Goal: Information Seeking & Learning: Learn about a topic

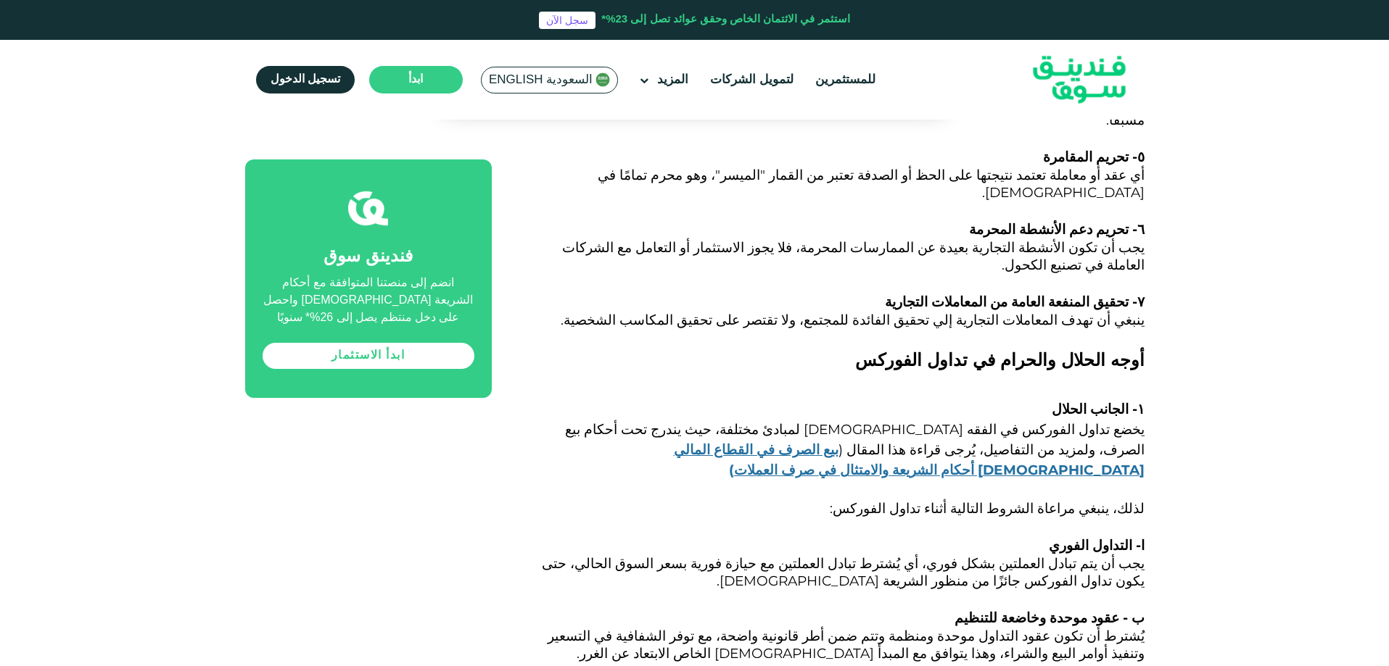
scroll to position [2176, 0]
click at [846, 555] on span "يجب أن يتم تبادل العملتين بشكل فوري، أي يُشترط تبادل العملتين مع حيازة فورية بس…" at bounding box center [843, 572] width 603 height 34
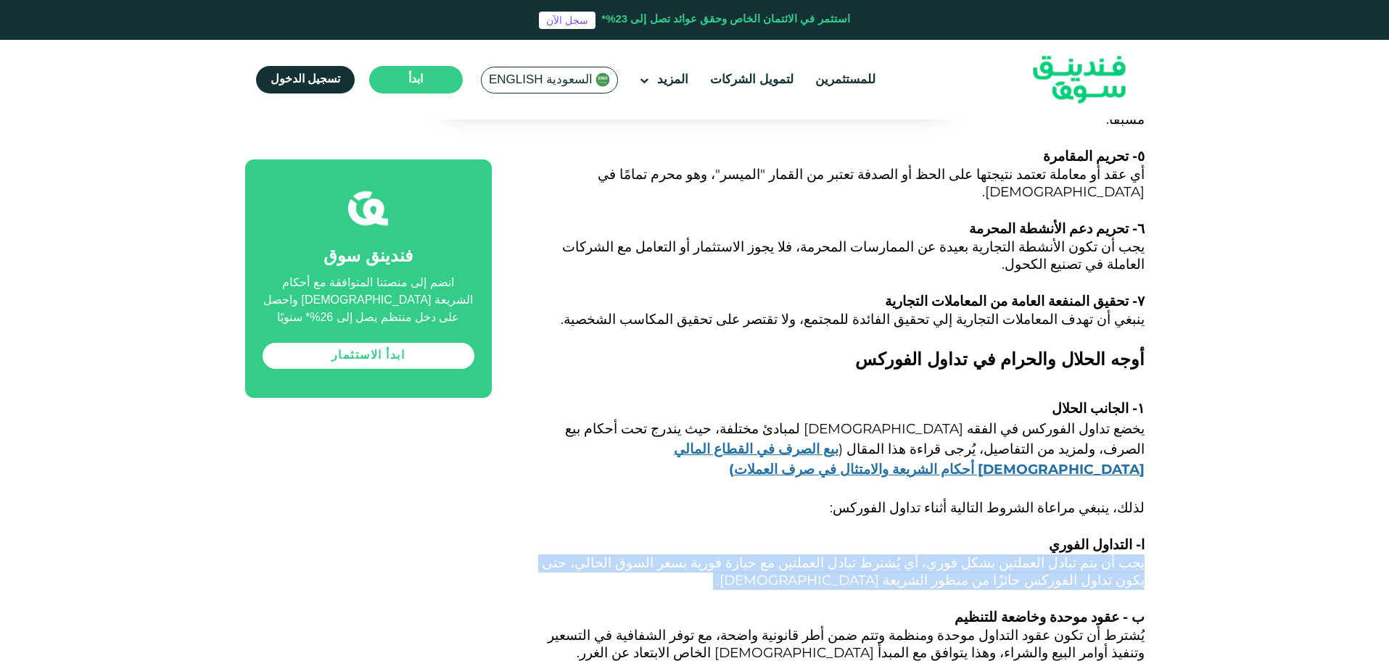
click at [846, 555] on span "يجب أن يتم تبادل العملتين بشكل فوري، أي يُشترط تبادل العملتين مع حيازة فورية بس…" at bounding box center [843, 572] width 603 height 34
click at [838, 555] on p "يجب أن يتم تبادل العملتين بشكل فوري، أي يُشترط تبادل العملتين مع حيازة فورية بس…" at bounding box center [834, 581] width 620 height 52
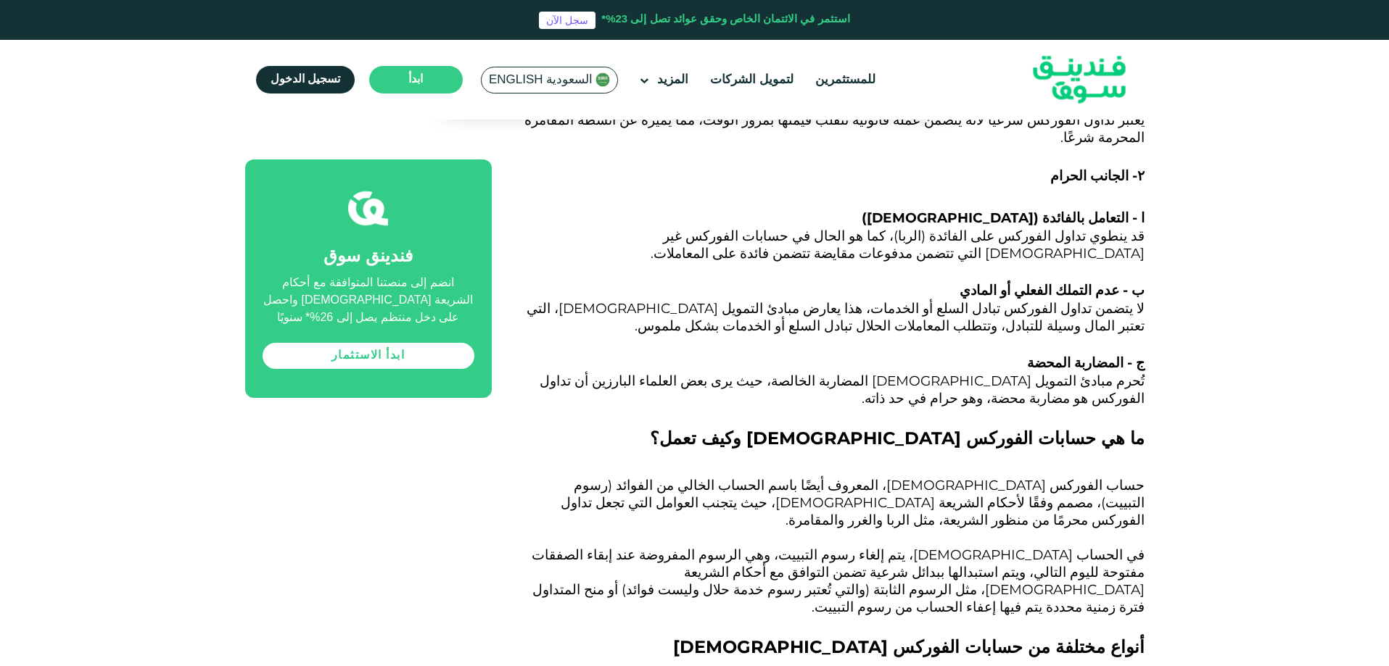
scroll to position [2973, 0]
click at [1003, 476] on span "حساب الفوركس الإسلامي، المعروف أيضًا باسم الحساب الخالي من الفوائد (رسوم التبيي…" at bounding box center [853, 501] width 584 height 51
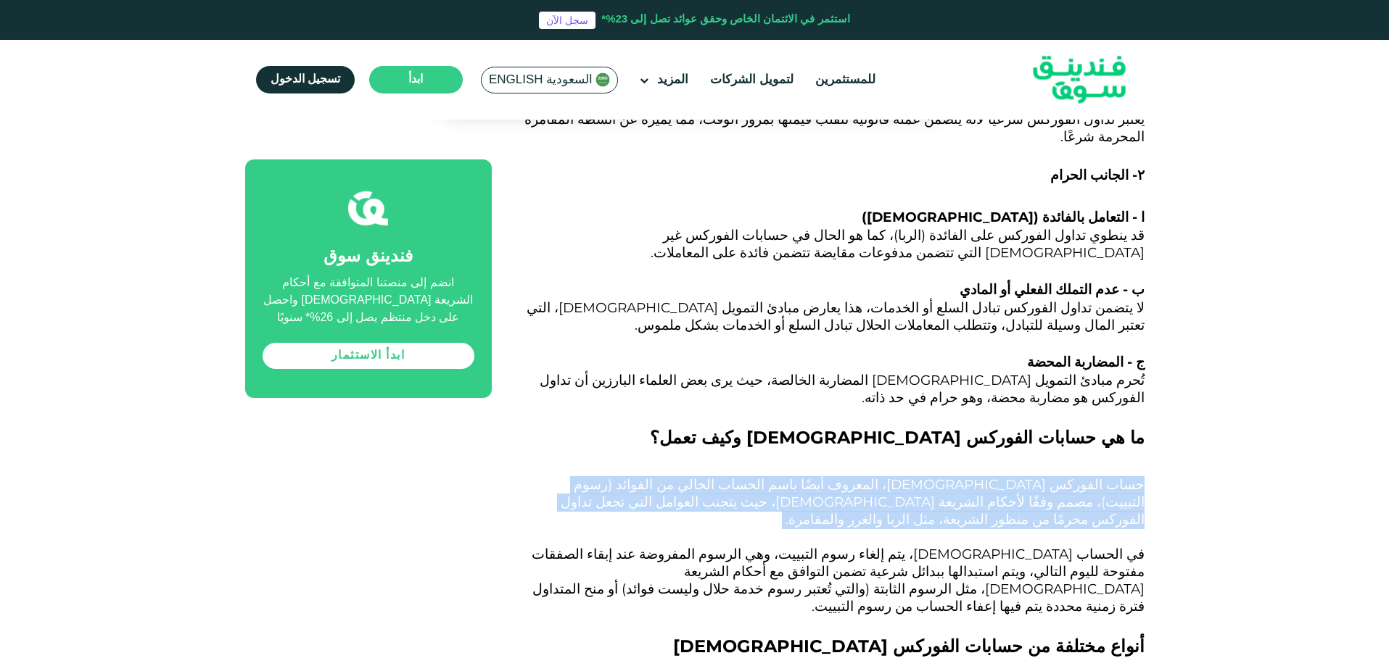
click at [1003, 476] on span "حساب الفوركس الإسلامي، المعروف أيضًا باسم الحساب الخالي من الفوائد (رسوم التبيي…" at bounding box center [853, 501] width 584 height 51
click at [995, 477] on p "حساب الفوركس الإسلامي، المعروف أيضًا باسم الحساب الخالي من الفوائد (رسوم التبيي…" at bounding box center [834, 512] width 620 height 70
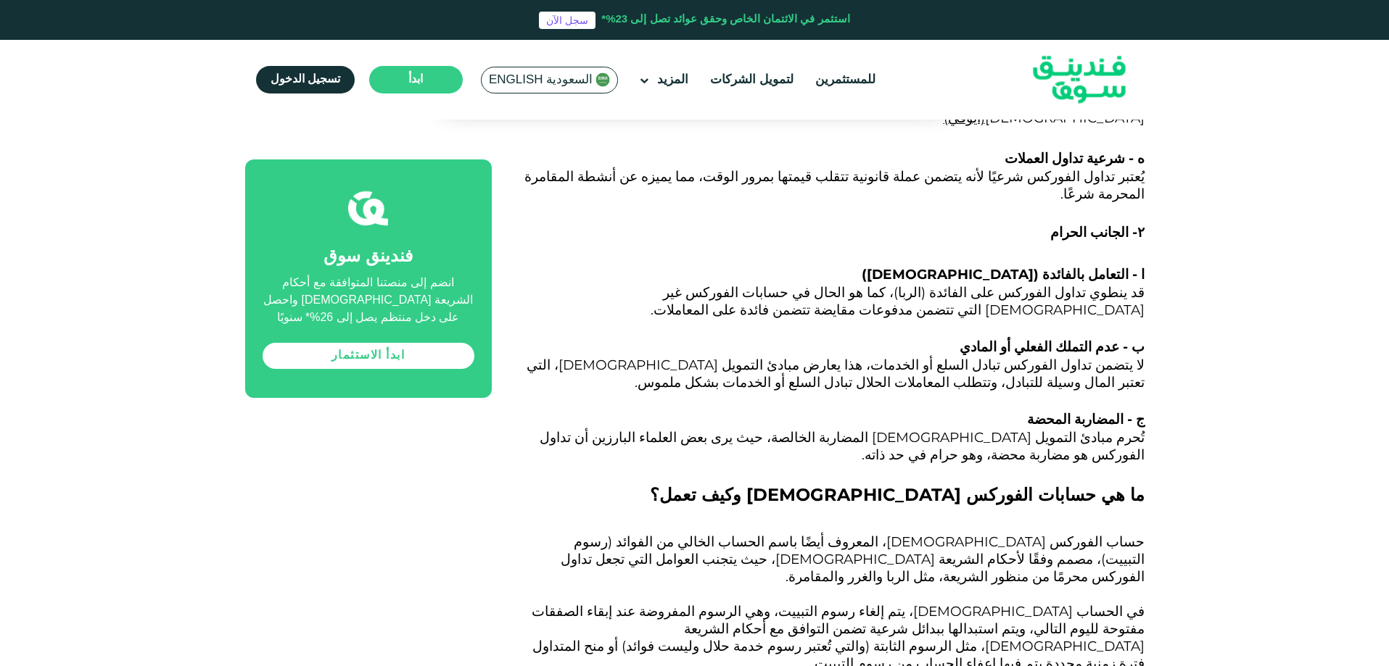
scroll to position [2828, 0]
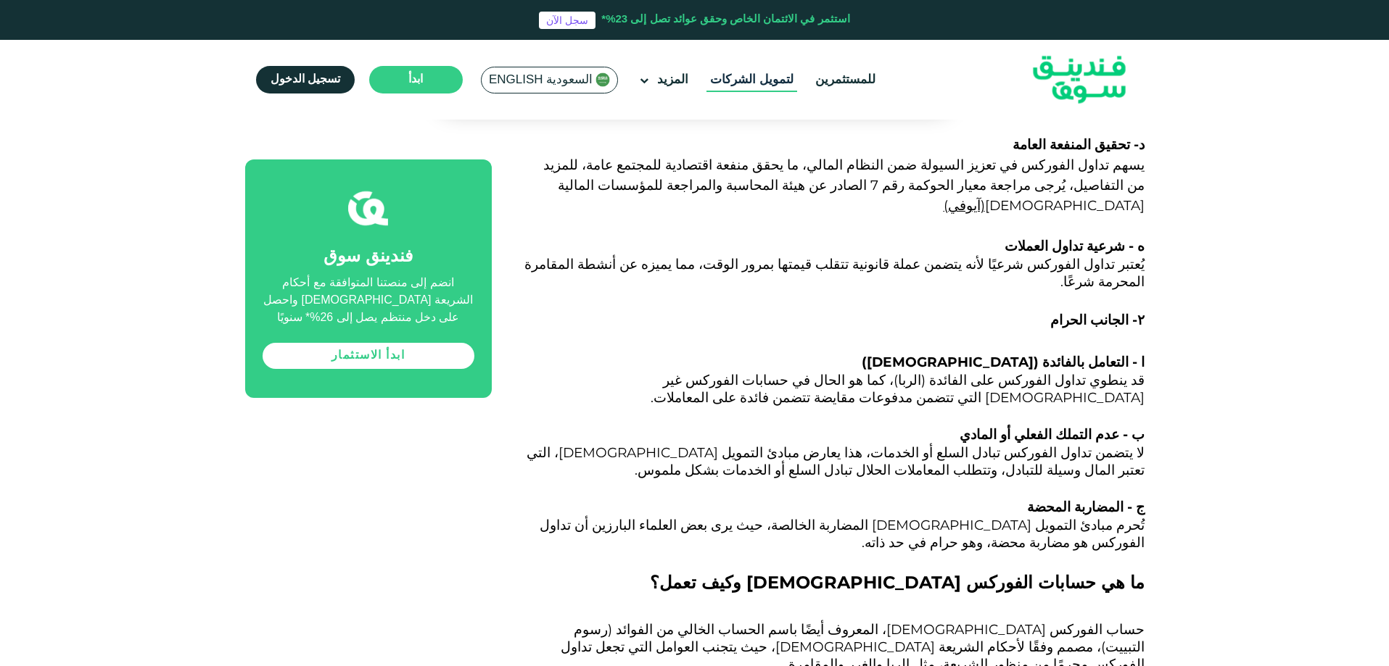
click at [767, 68] on link "لتمويل الشركات" at bounding box center [751, 80] width 91 height 24
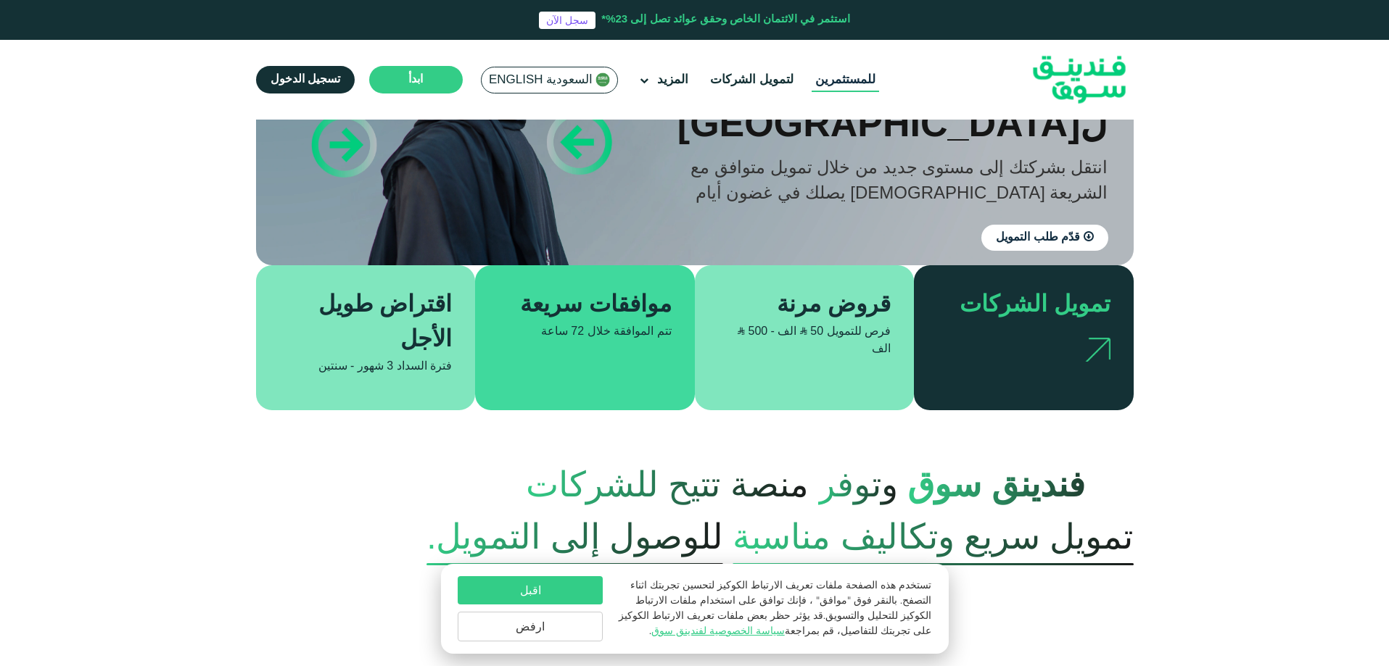
click at [814, 73] on link "للمستثمرين" at bounding box center [844, 80] width 67 height 24
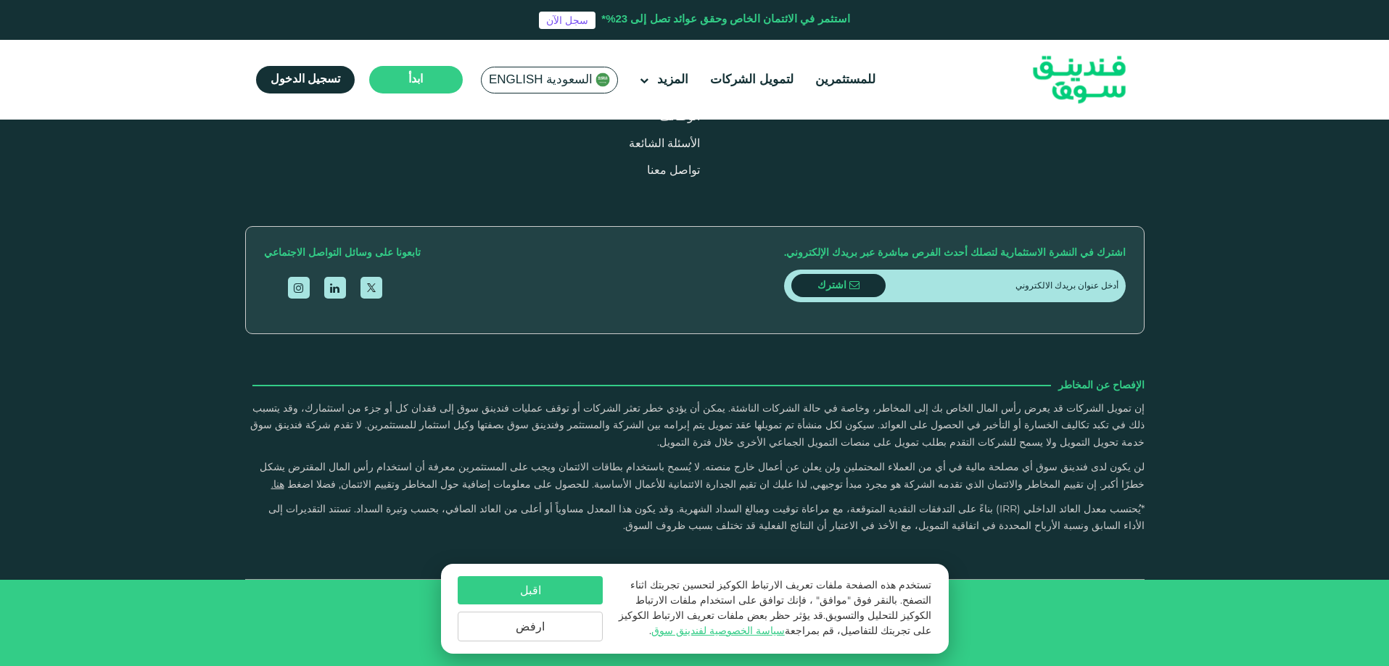
scroll to position [1958, 0]
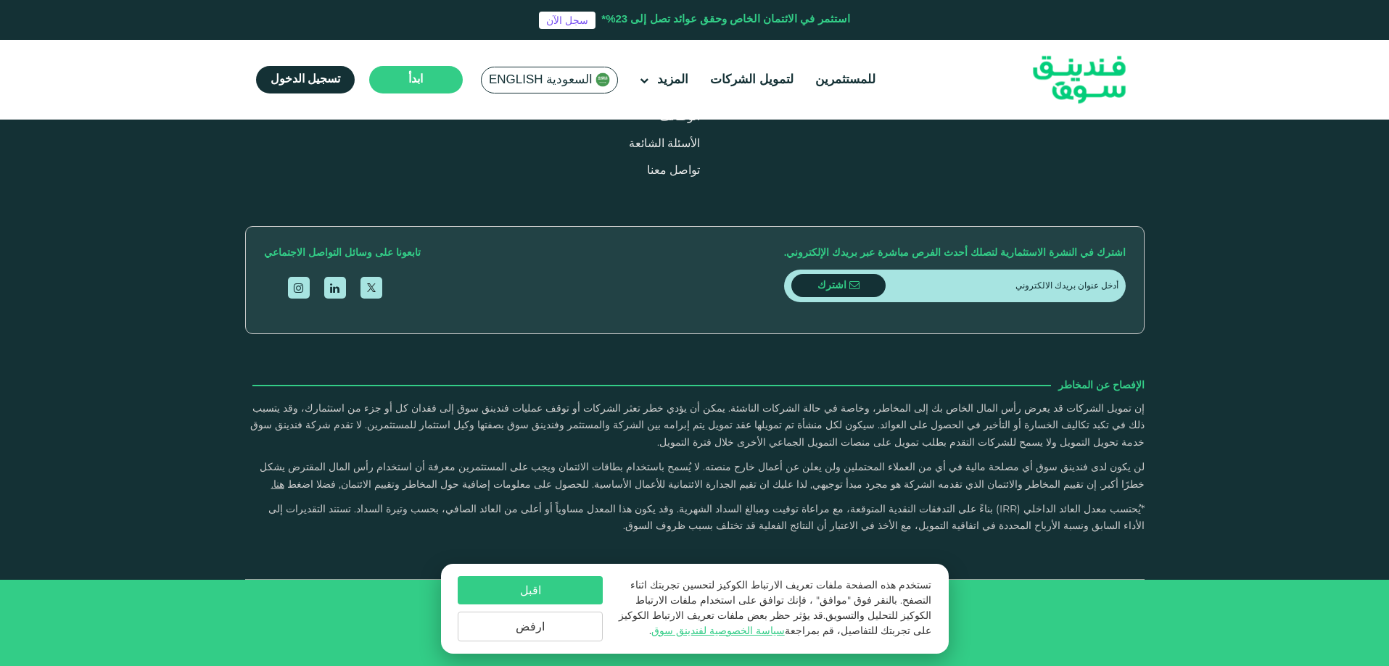
scroll to position [2683, 0]
type tc-range-slider "10000"
drag, startPoint x: 1094, startPoint y: 367, endPoint x: 1178, endPoint y: 368, distance: 84.9
type tc-range-slider "10000"
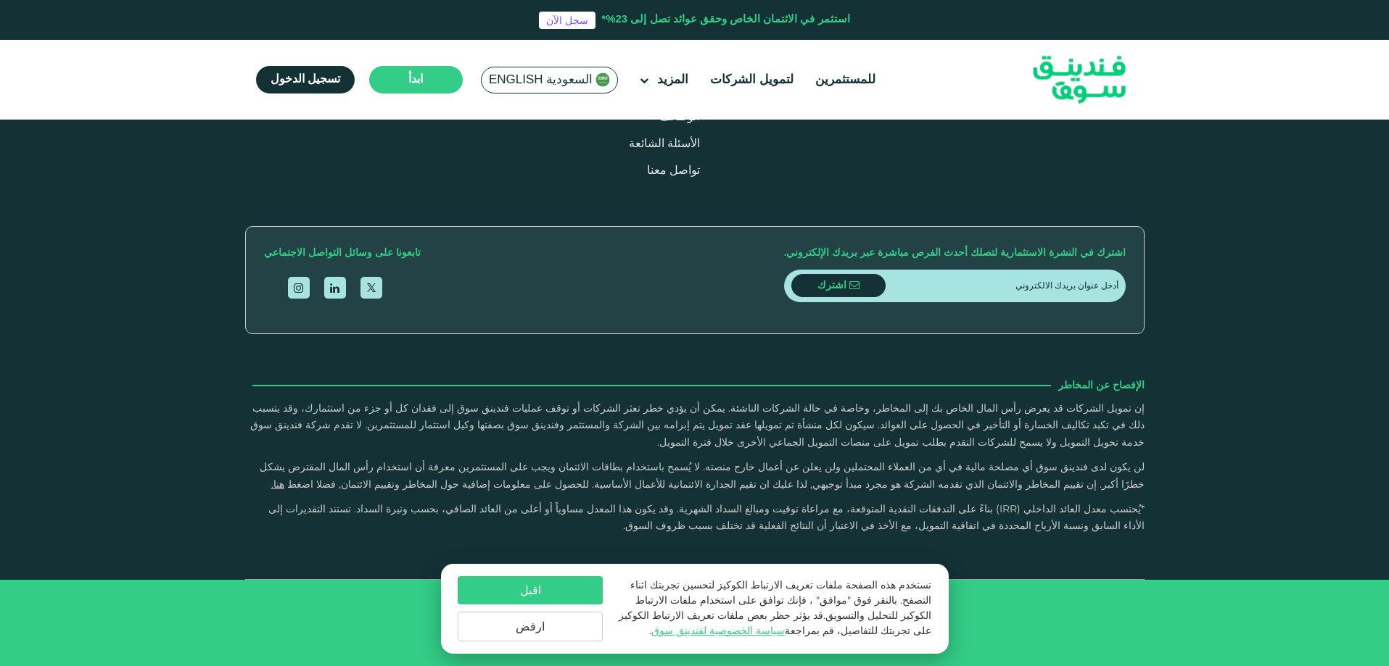
type tc-range-slider "1000000"
type tc-range-slider "10000"
type tc-range-slider "1000000"
type tc-range-slider "10000"
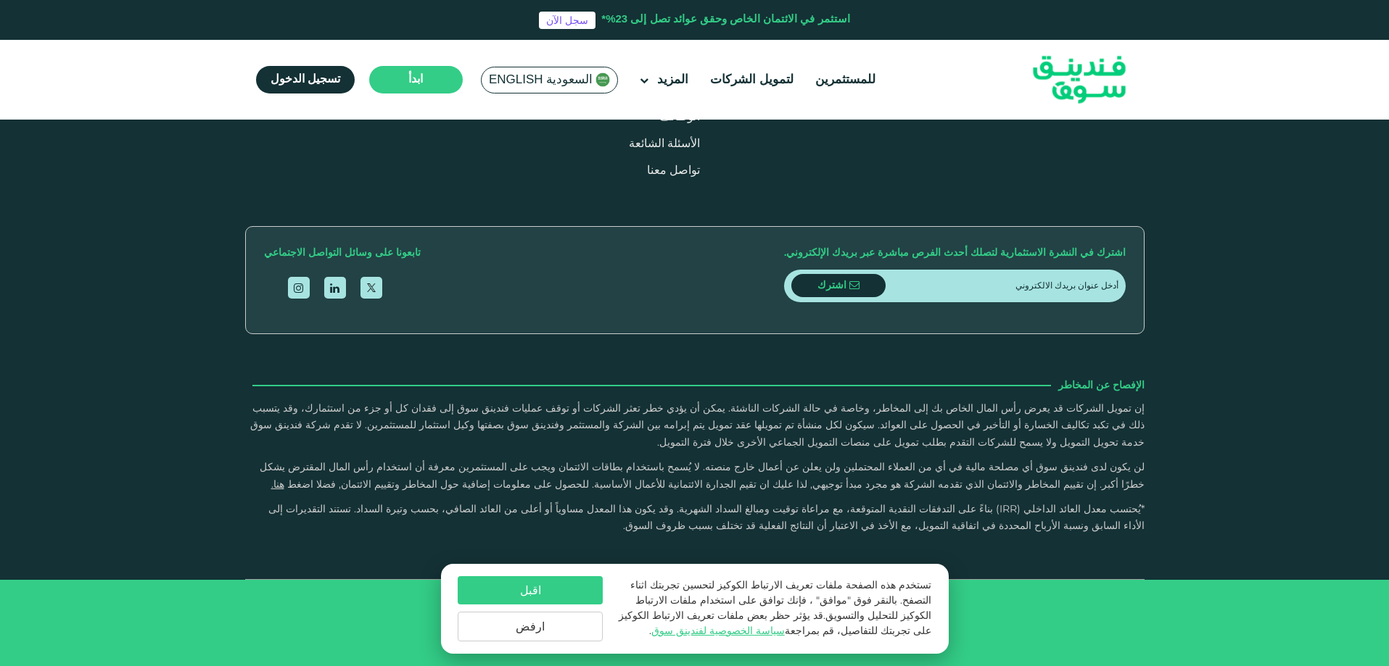
type tc-range-slider "1000000"
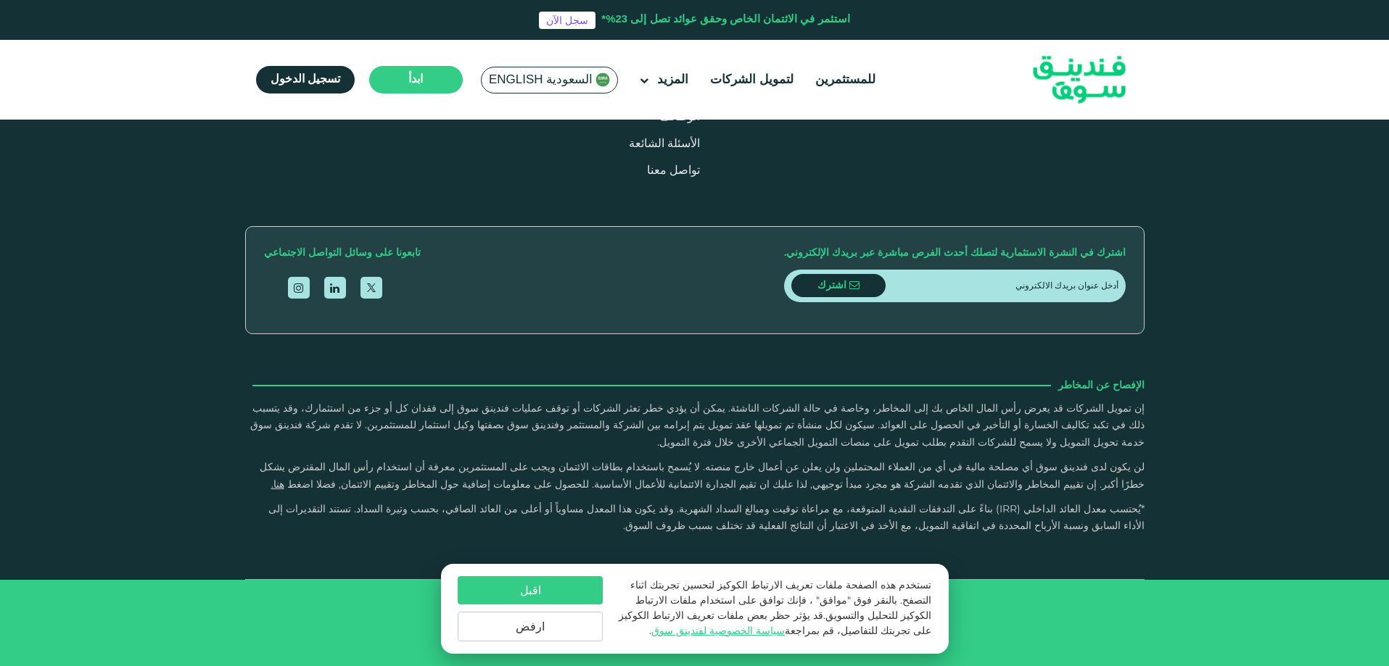
type tc-range-slider "1000000"
drag, startPoint x: 653, startPoint y: 364, endPoint x: 853, endPoint y: 334, distance: 201.7
type tc-range-slider "1"
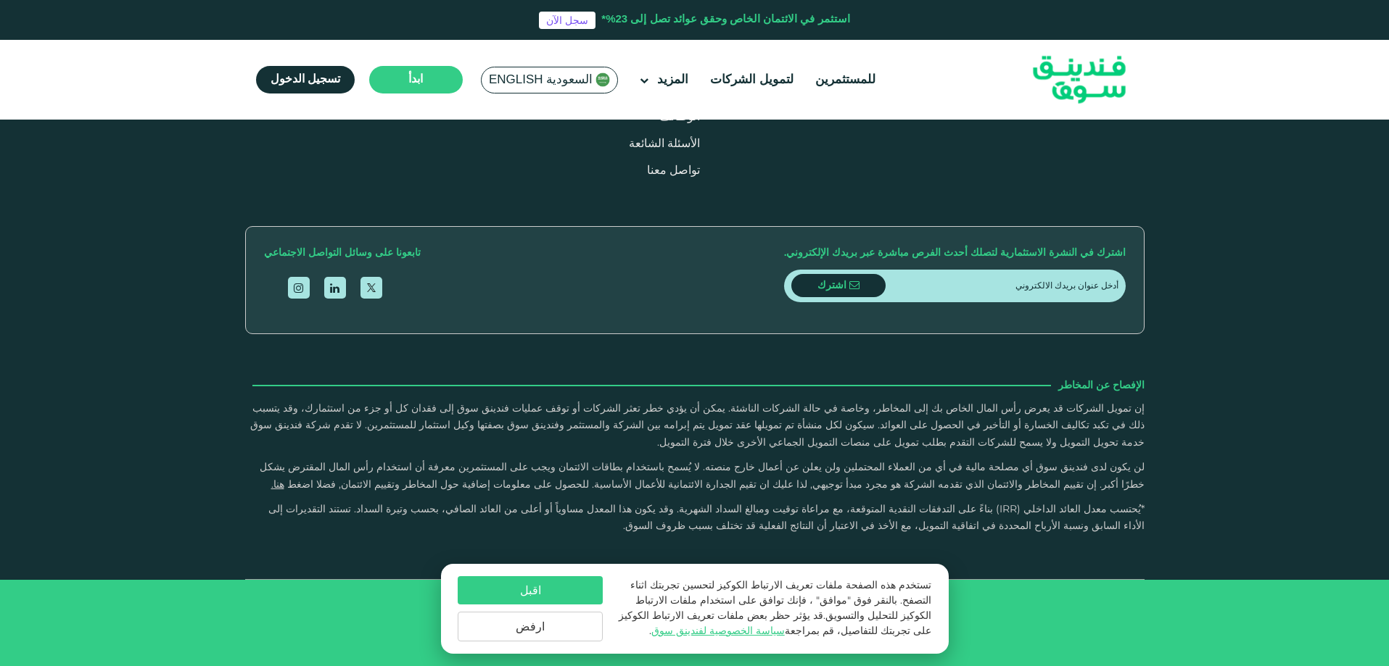
type tc-range-slider "1000000"
type tc-range-slider "10000"
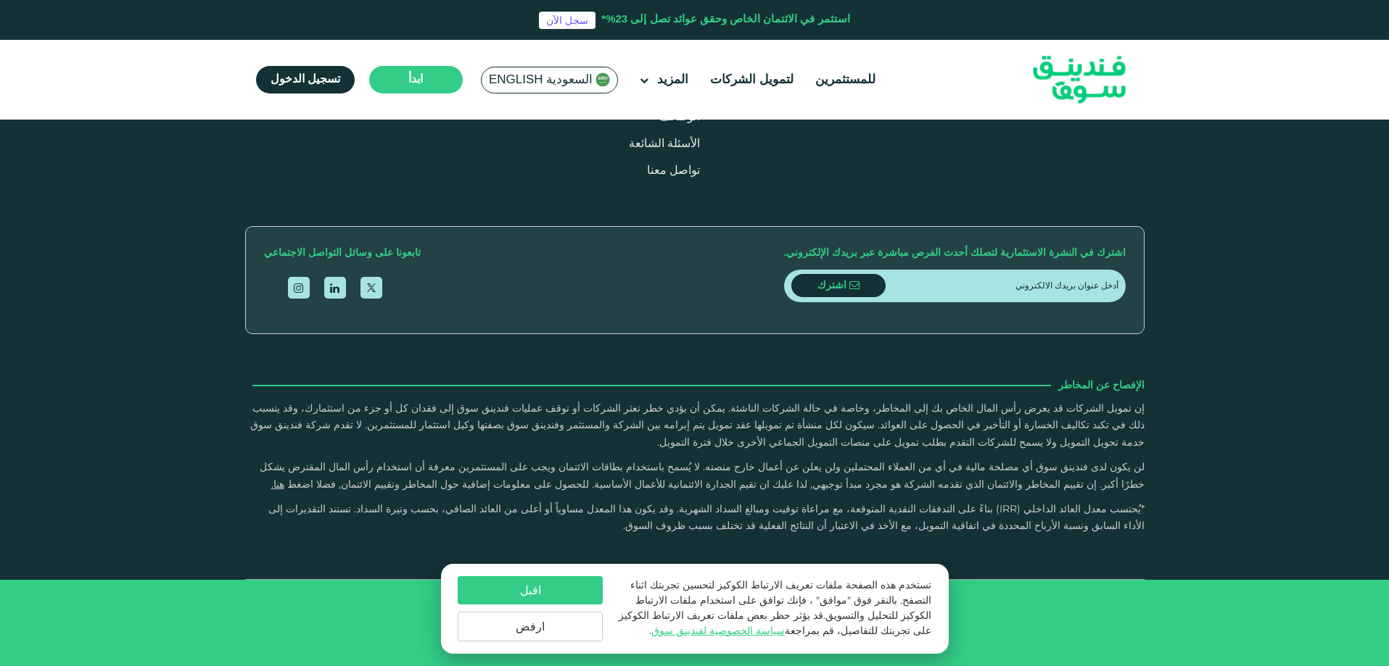
type tc-range-slider "1000000"
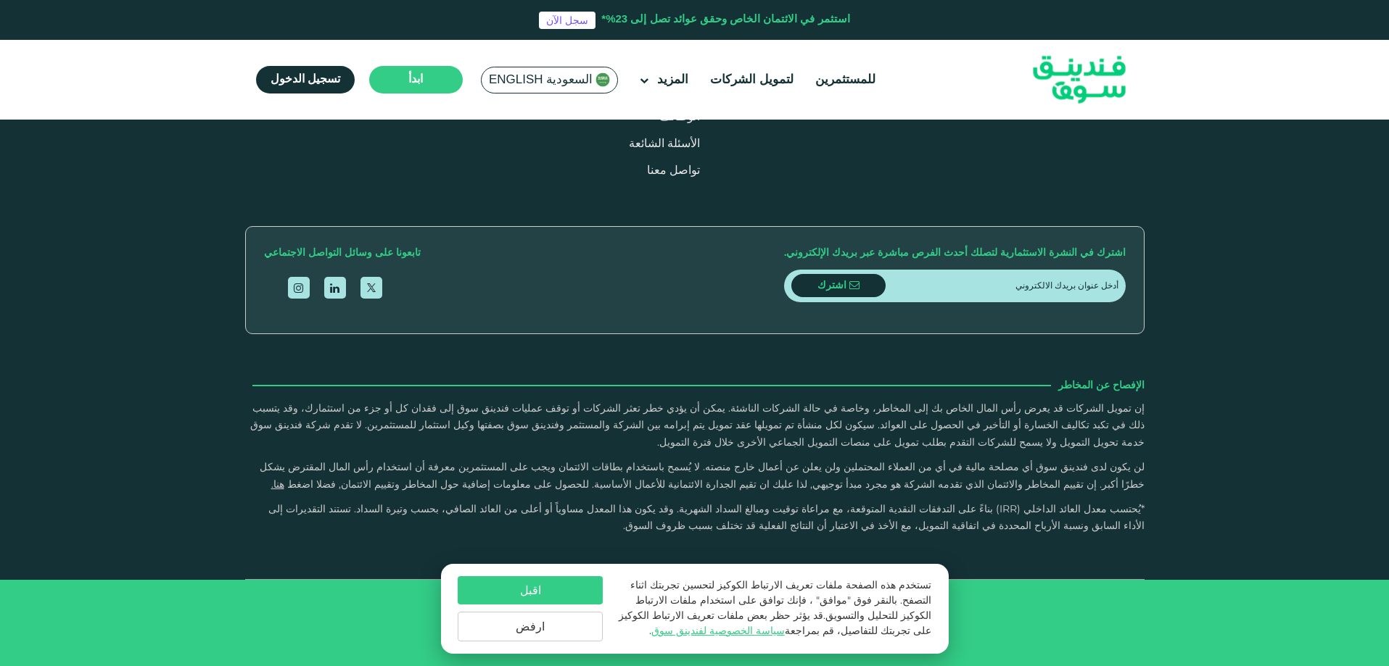
scroll to position [3118, 0]
